Goal: Task Accomplishment & Management: Find specific page/section

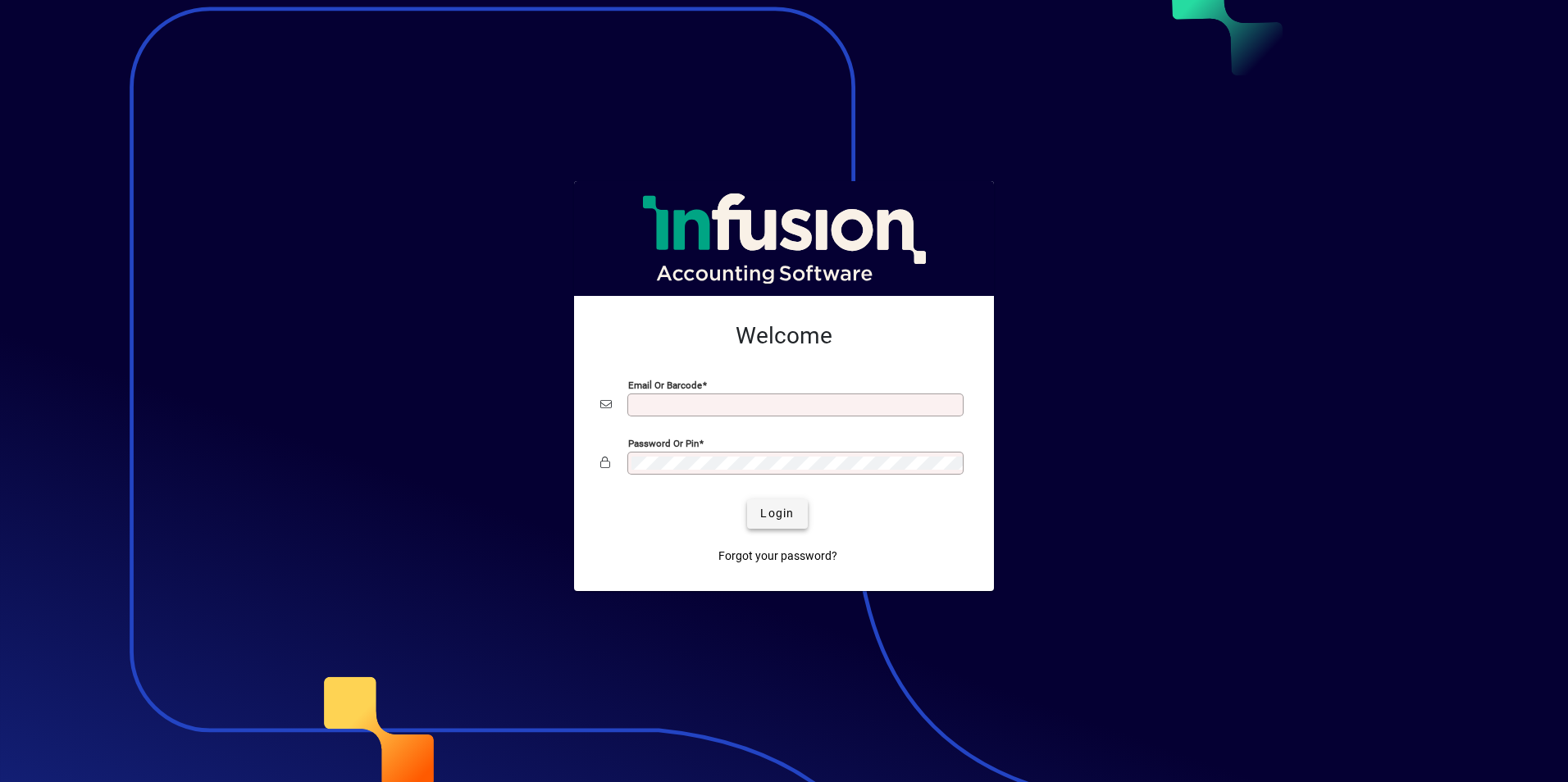
type input "**********"
click at [764, 519] on span "Login" at bounding box center [777, 514] width 33 height 18
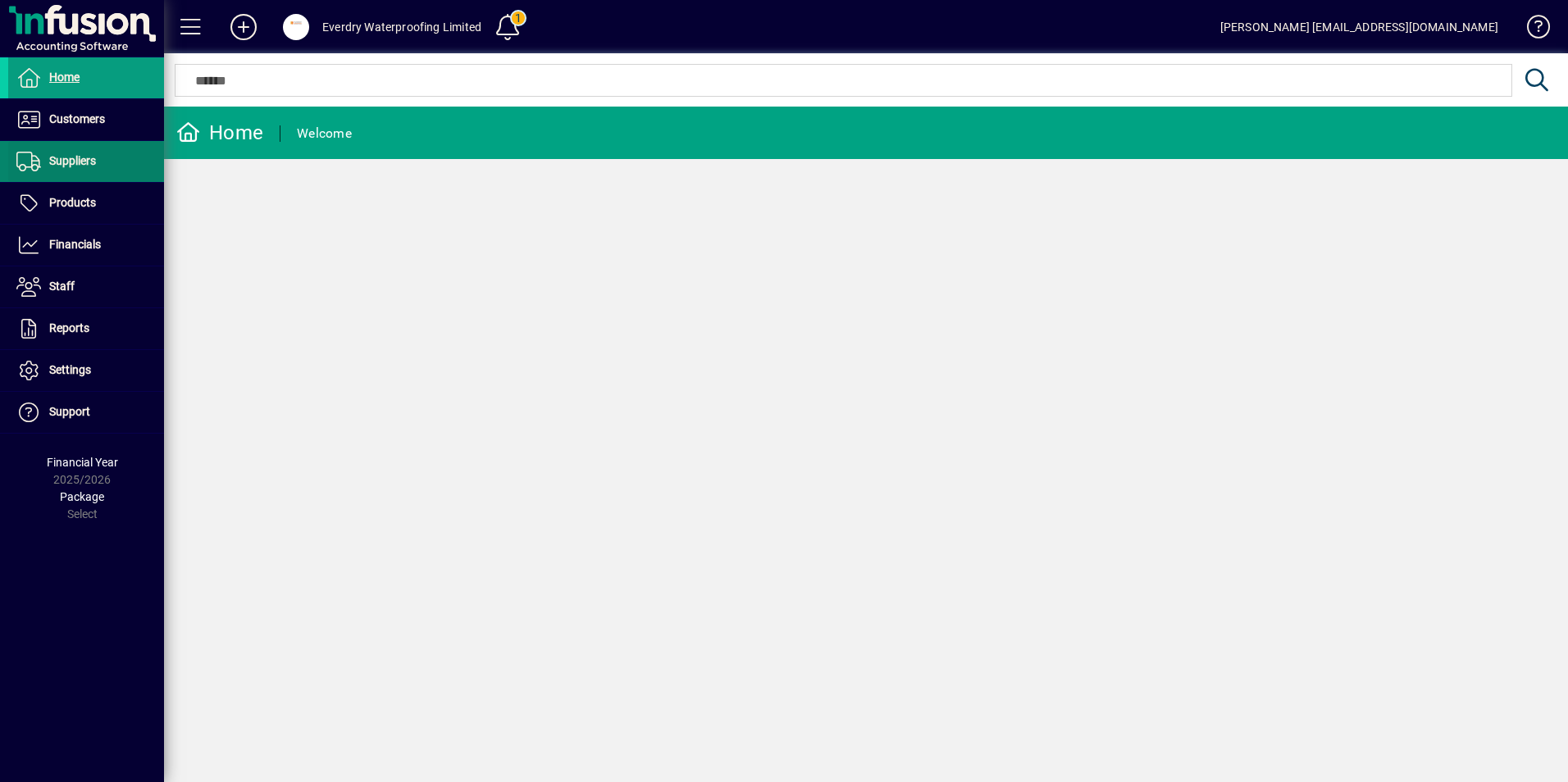
click at [84, 164] on span "Suppliers" at bounding box center [72, 161] width 46 height 13
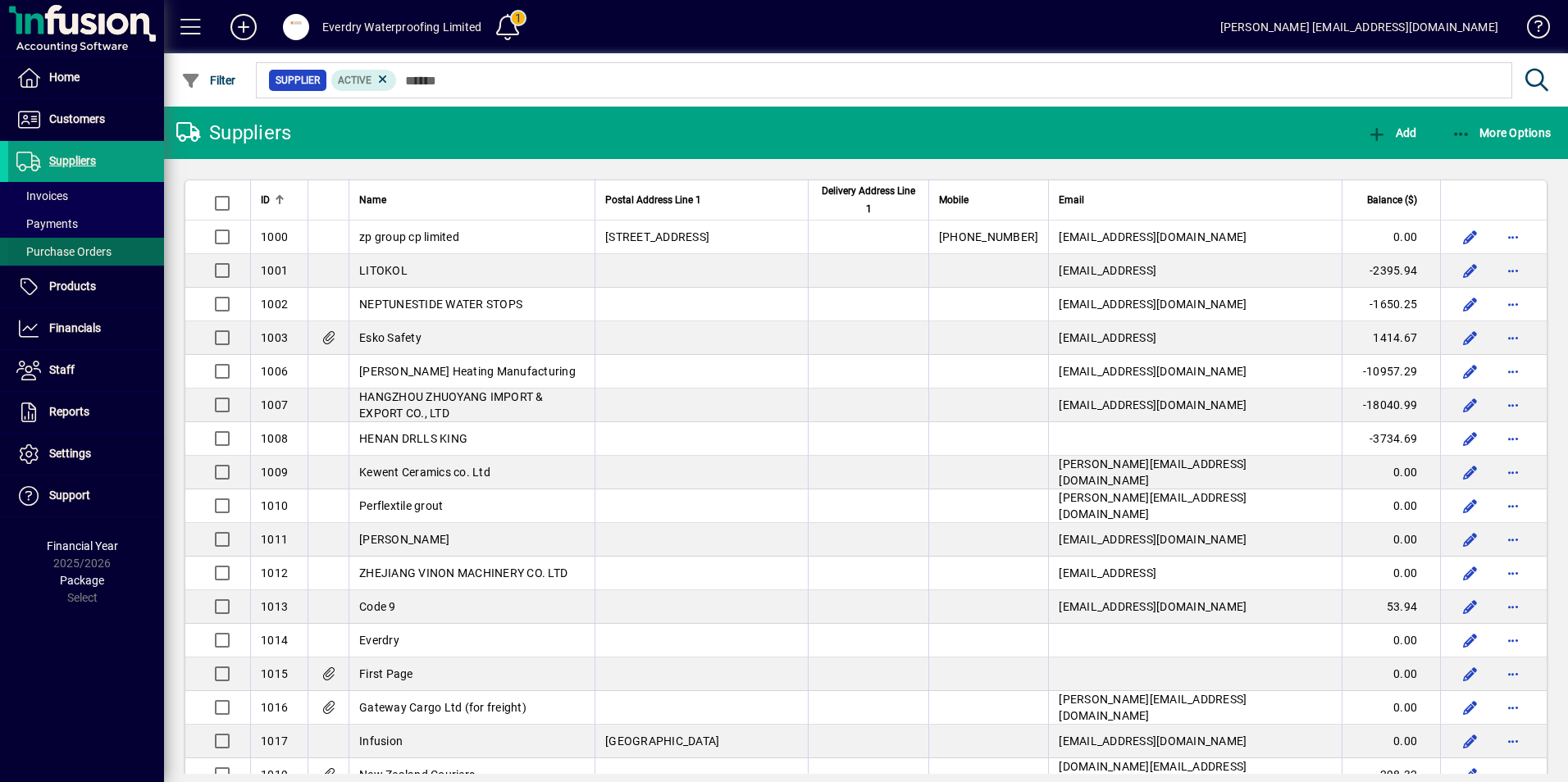
click at [85, 243] on span "Purchase Orders" at bounding box center [59, 252] width 103 height 18
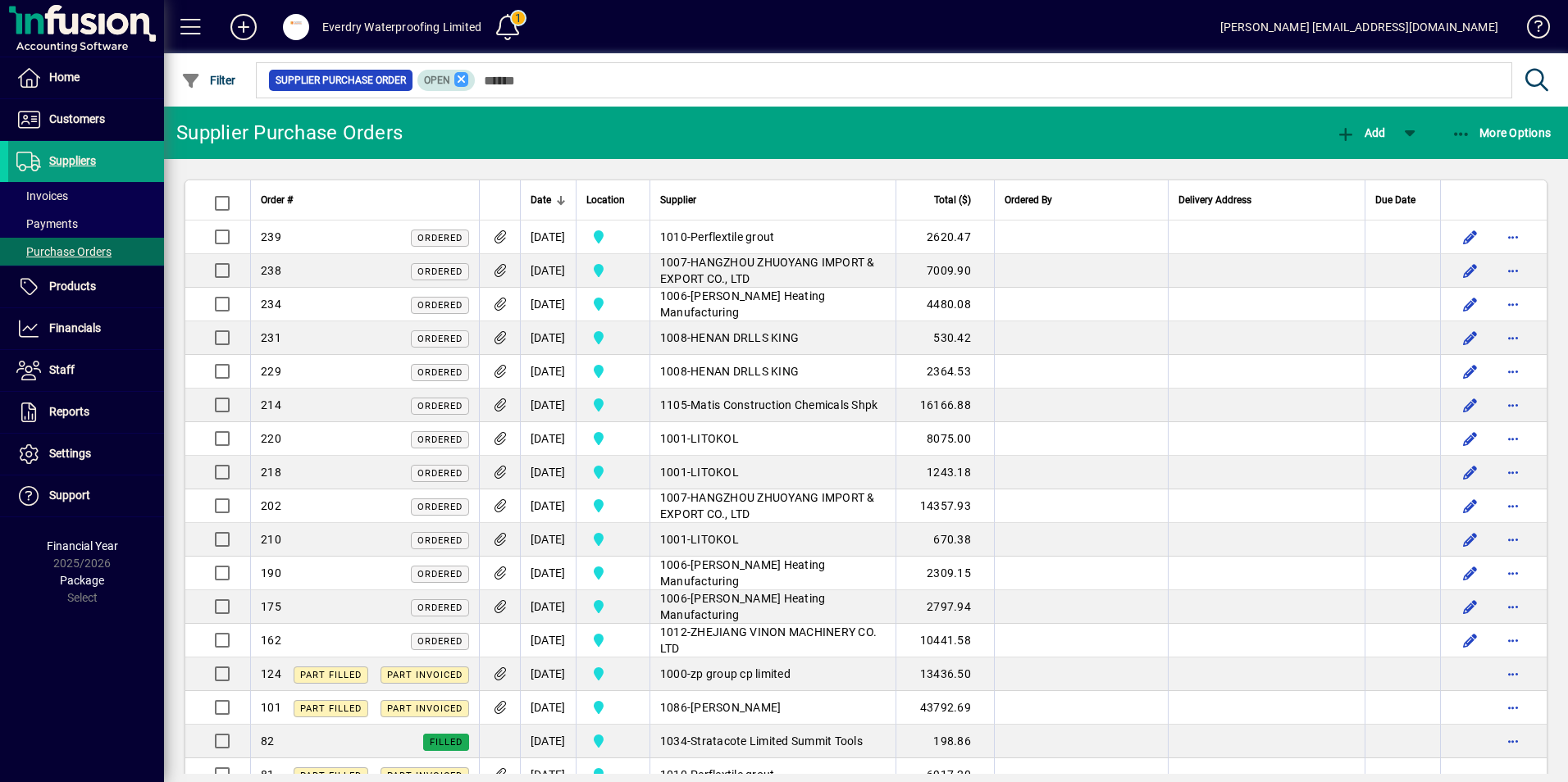
click at [459, 81] on icon at bounding box center [462, 80] width 15 height 15
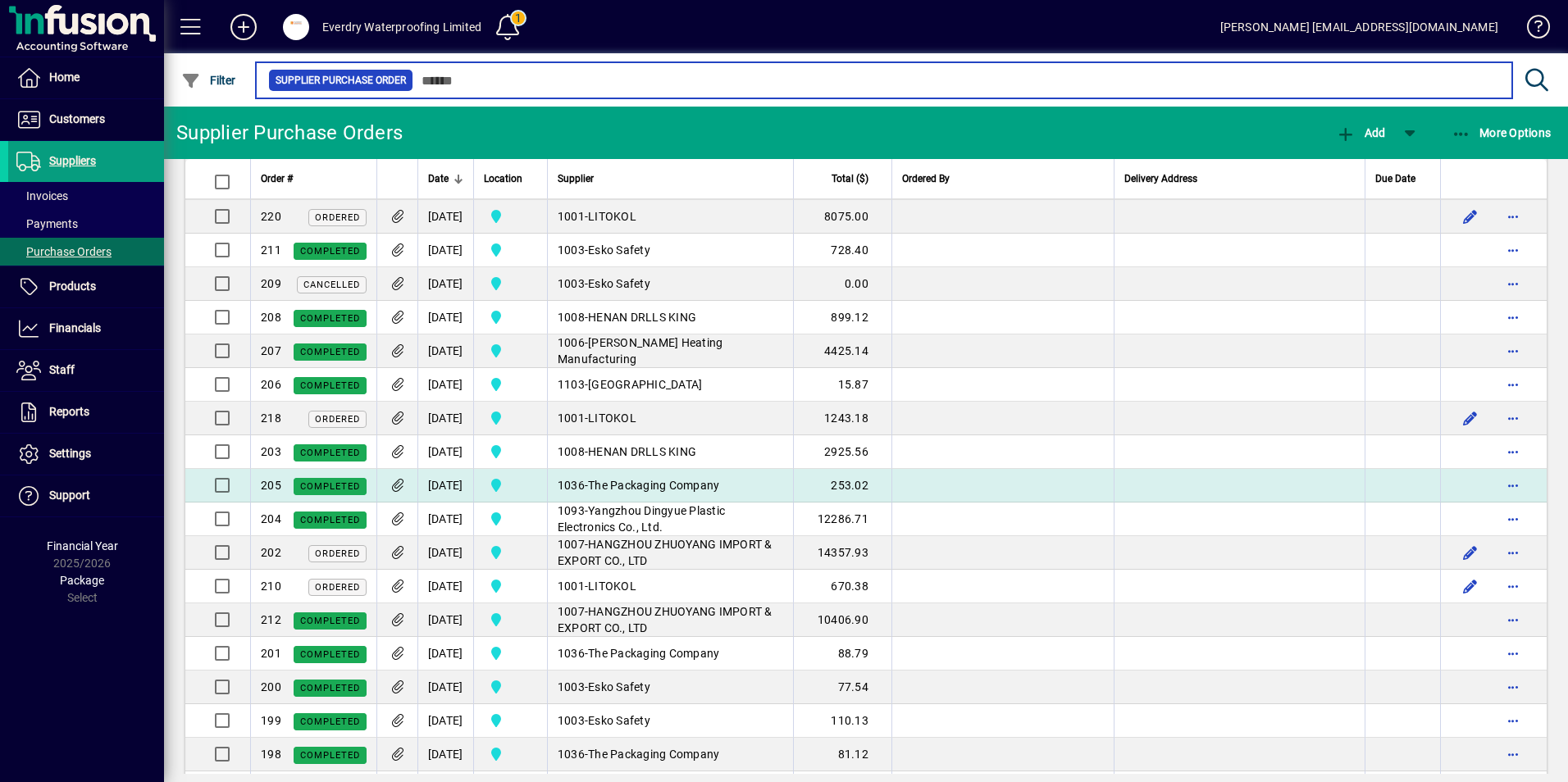
scroll to position [820, 0]
